Goal: Information Seeking & Learning: Learn about a topic

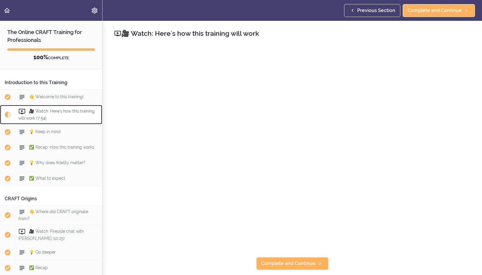
click at [62, 111] on span "🎥 Watch: Here's how this training will work (7:54)" at bounding box center [56, 114] width 76 height 11
click at [55, 96] on span "👋 Welcome to this training!" at bounding box center [56, 96] width 54 height 5
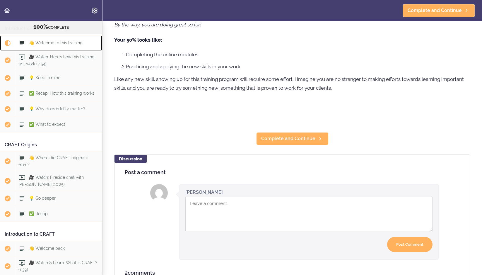
scroll to position [124, 0]
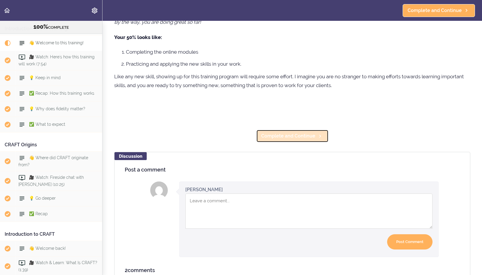
click at [315, 142] on link "Complete and Continue" at bounding box center [292, 135] width 72 height 13
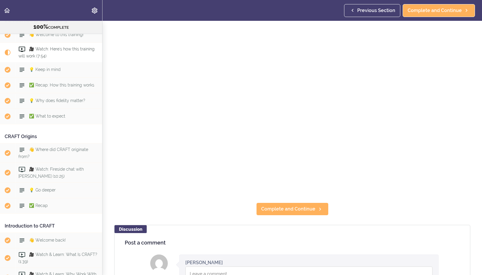
scroll to position [67, 0]
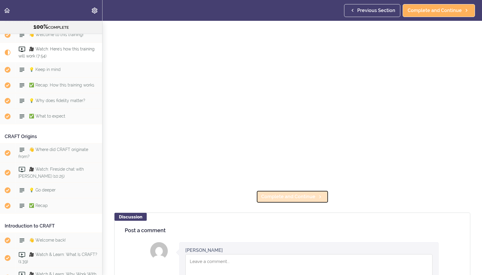
click at [307, 196] on span "Complete and Continue" at bounding box center [288, 196] width 54 height 7
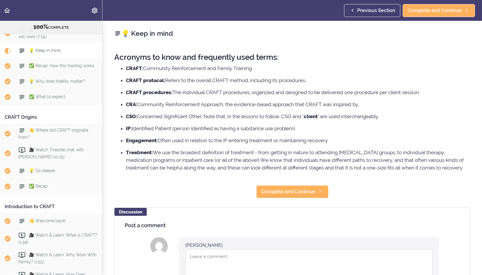
scroll to position [75, 0]
click at [311, 193] on span "Complete and Continue" at bounding box center [288, 191] width 54 height 7
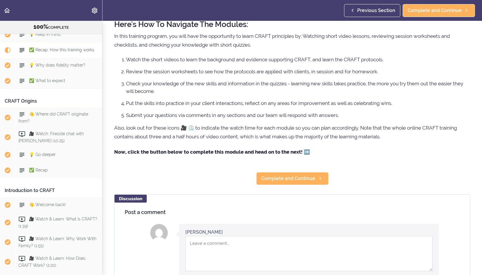
scroll to position [8, 0]
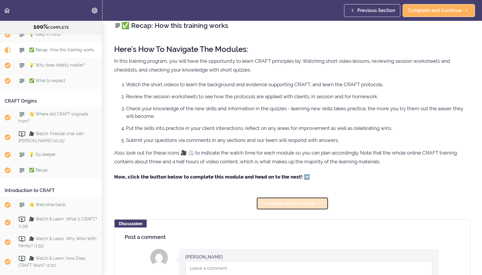
click at [318, 204] on icon at bounding box center [320, 203] width 7 height 6
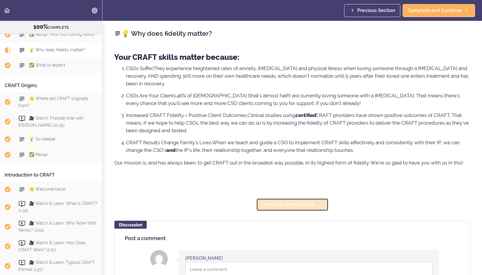
click at [313, 204] on span "Complete and Continue" at bounding box center [288, 204] width 54 height 7
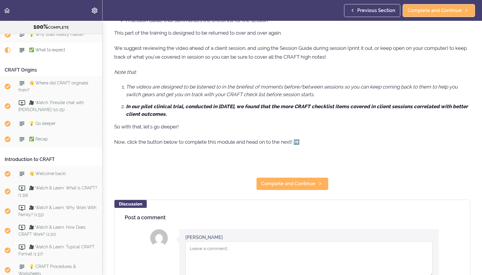
scroll to position [112, 0]
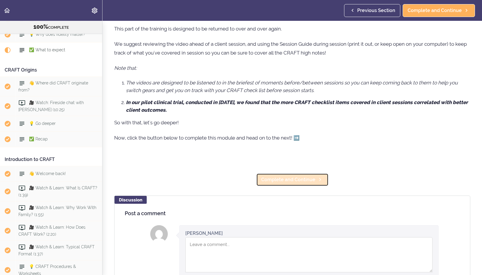
click at [313, 182] on span "Complete and Continue" at bounding box center [288, 179] width 54 height 7
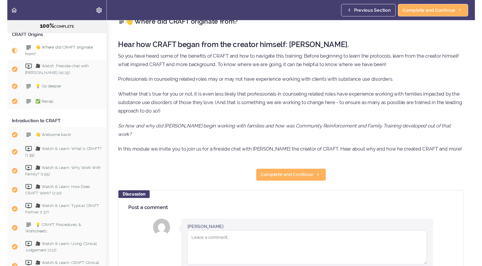
scroll to position [11, 0]
